Goal: Transaction & Acquisition: Purchase product/service

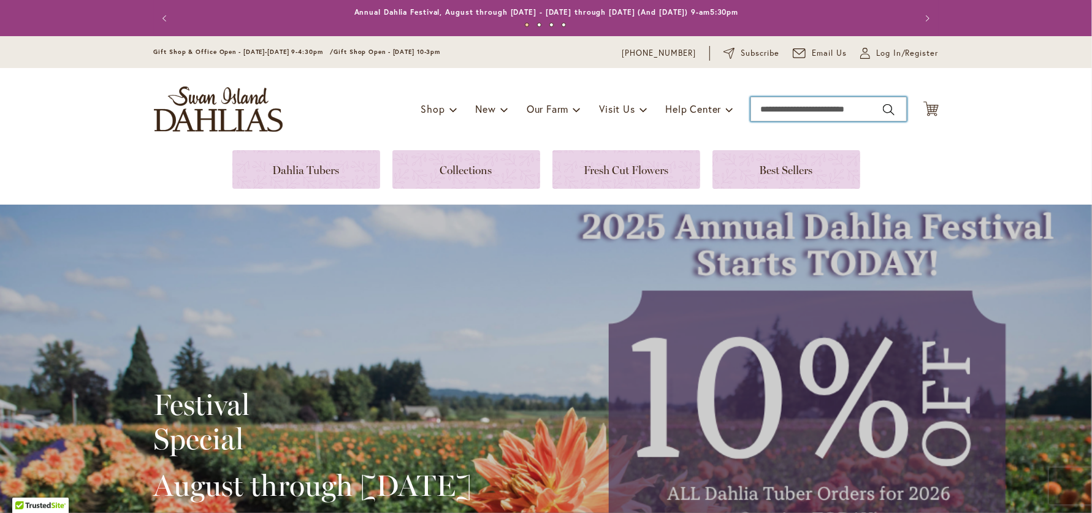
click at [800, 108] on input "Search" at bounding box center [829, 109] width 156 height 25
type input "**********"
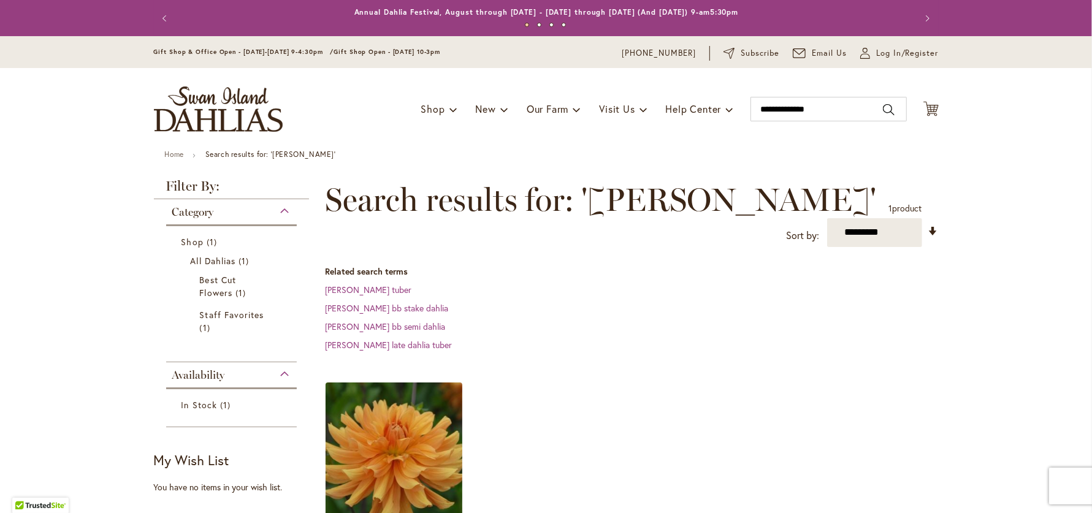
click at [409, 438] on img at bounding box center [394, 451] width 144 height 144
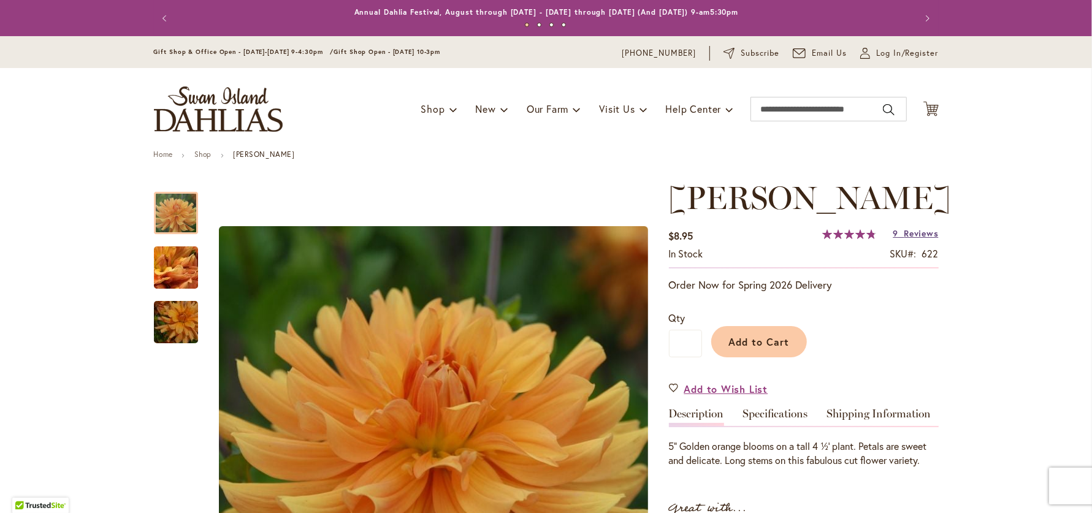
click at [917, 239] on span "Reviews" at bounding box center [922, 234] width 34 height 12
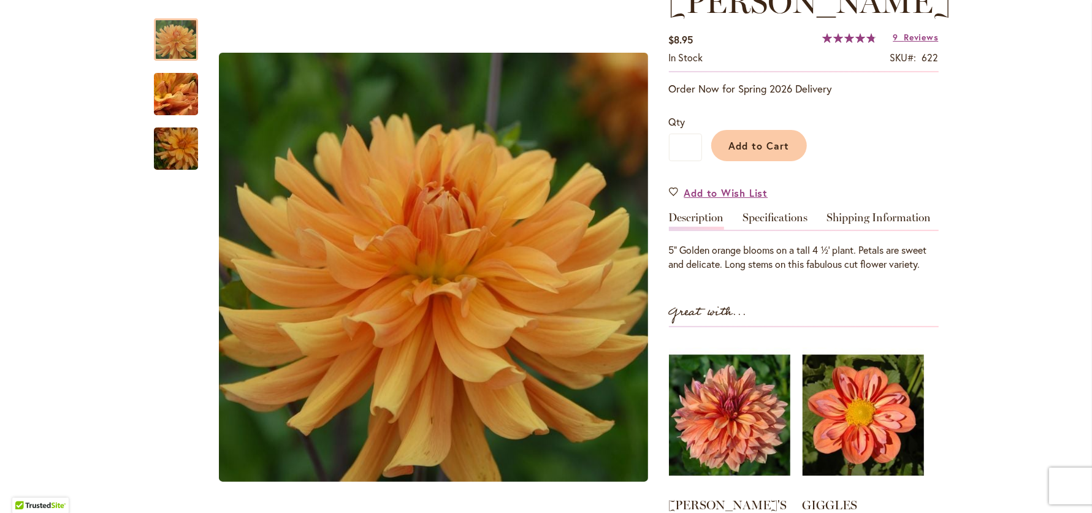
scroll to position [143, 0]
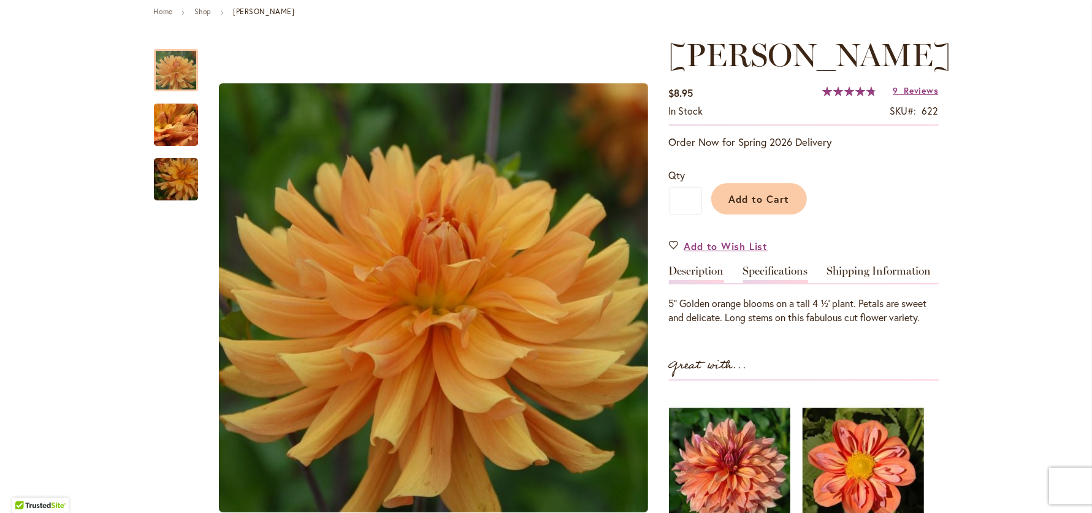
click at [764, 283] on link "Specifications" at bounding box center [775, 275] width 65 height 18
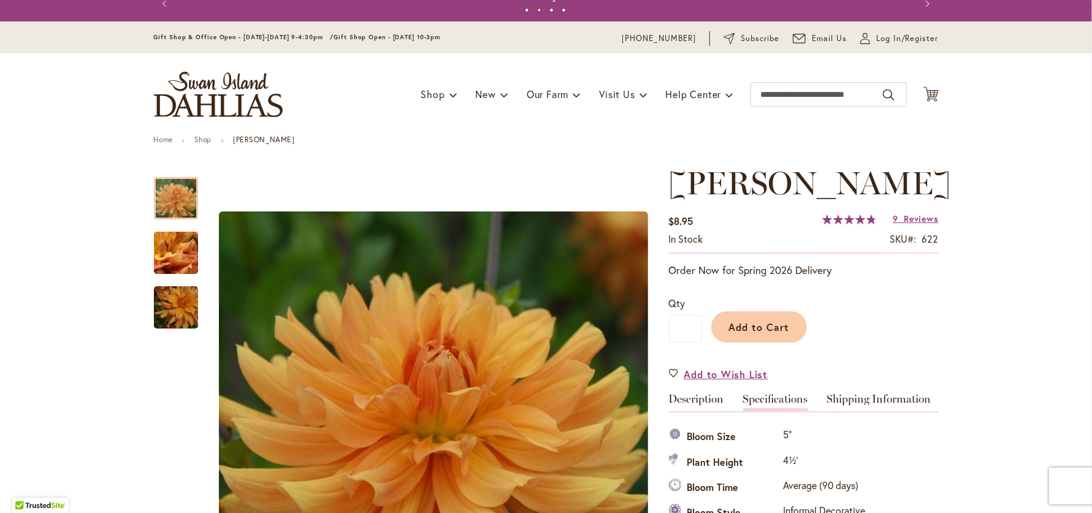
scroll to position [15, 0]
